Goal: Task Accomplishment & Management: Manage account settings

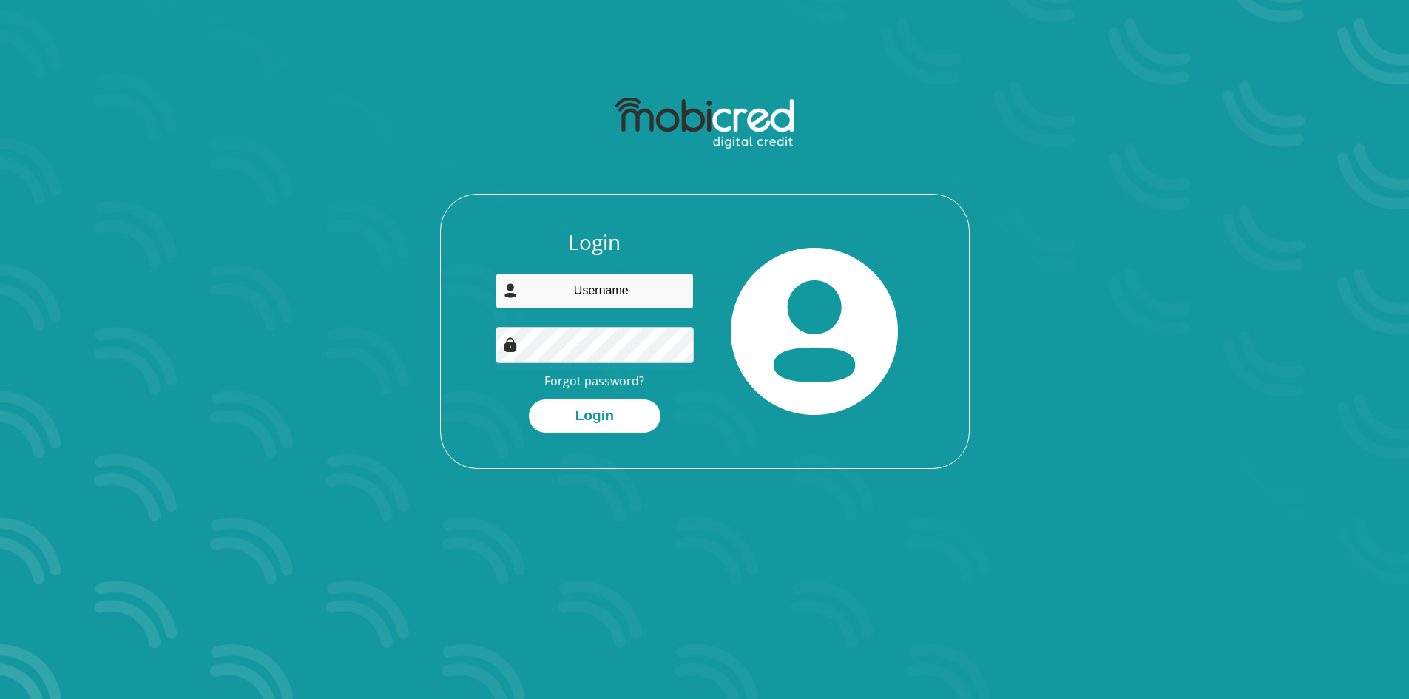
click at [659, 294] on input "email" at bounding box center [594, 291] width 198 height 36
type input "isabelmatema03@gmail.com"
click at [529, 399] on button "Login" at bounding box center [595, 415] width 132 height 33
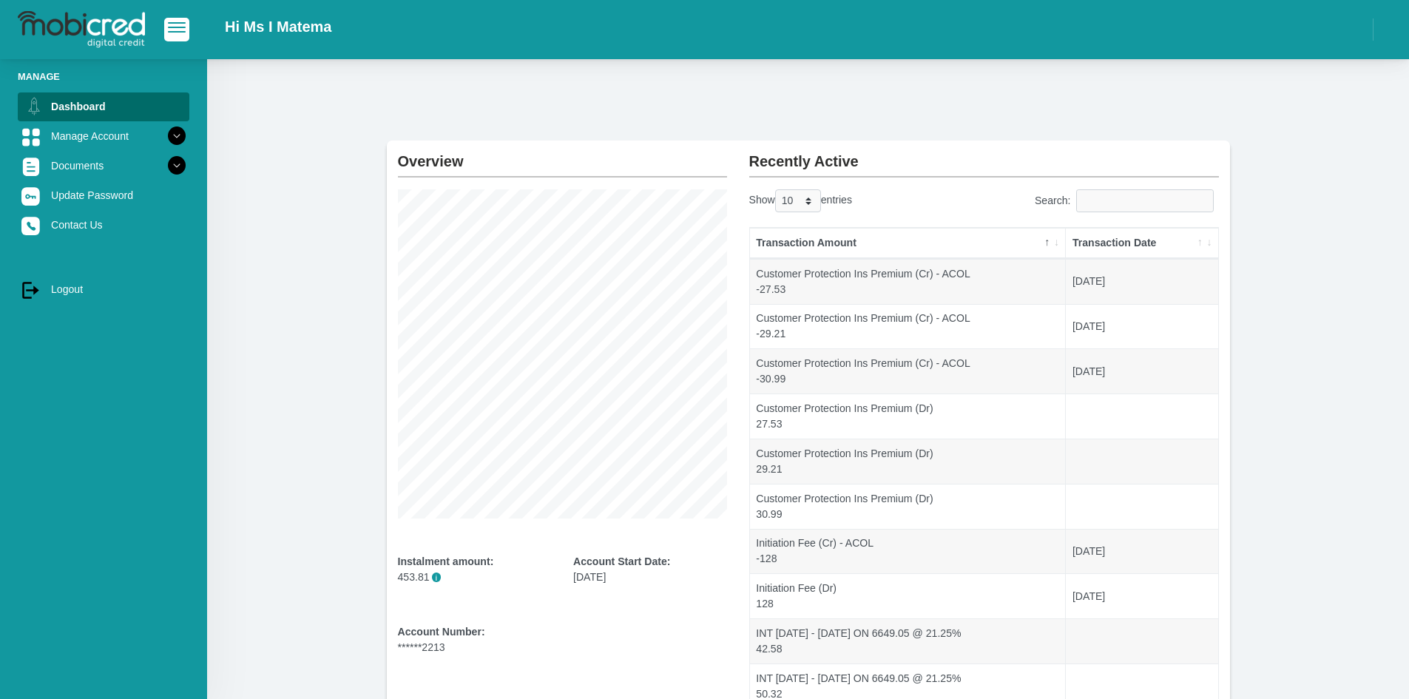
scroll to position [135, 0]
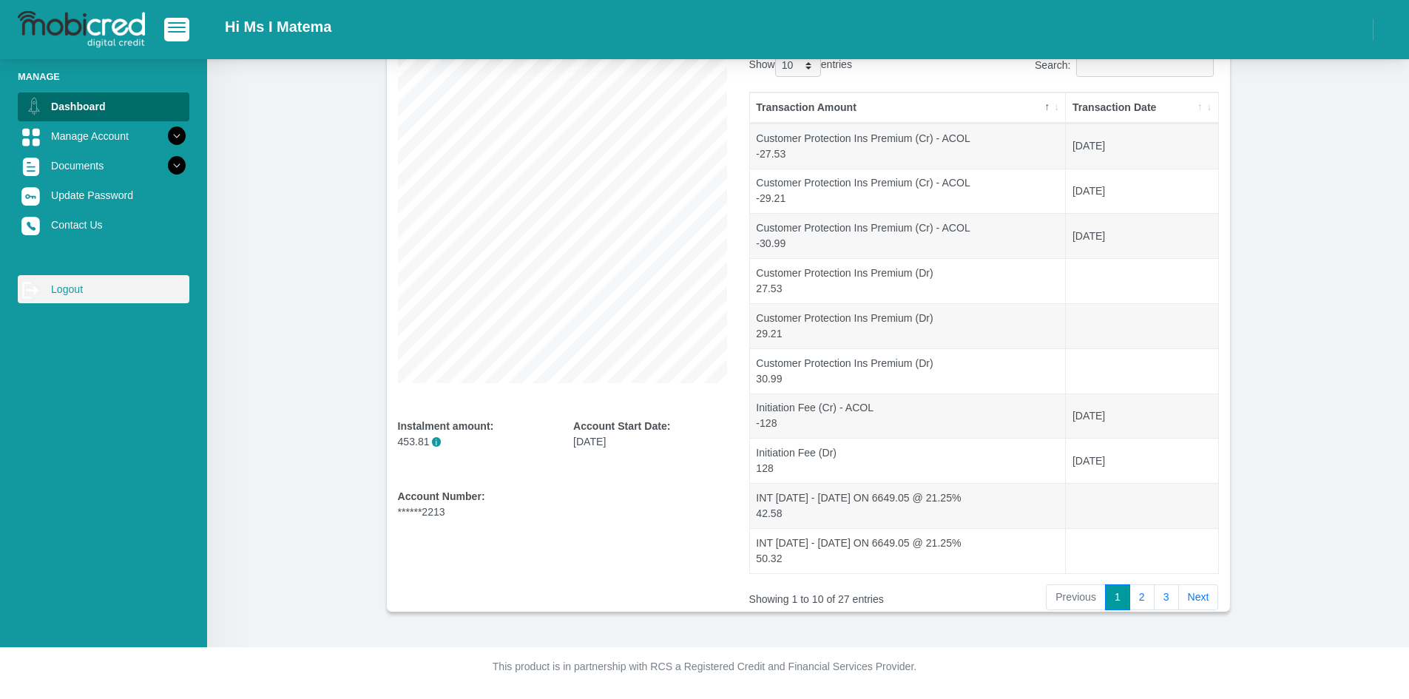
click at [55, 290] on link "log out Logout" at bounding box center [104, 289] width 172 height 28
